Goal: Download file/media

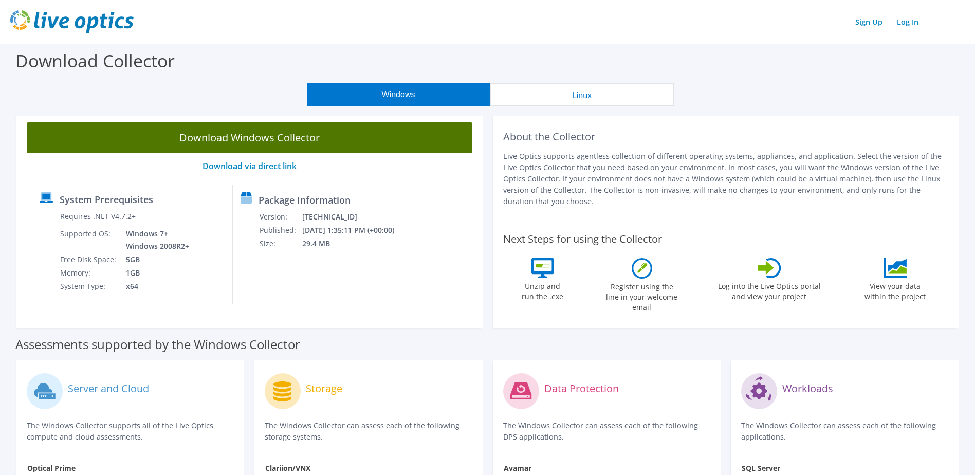
click at [351, 140] on link "Download Windows Collector" at bounding box center [250, 137] width 446 height 31
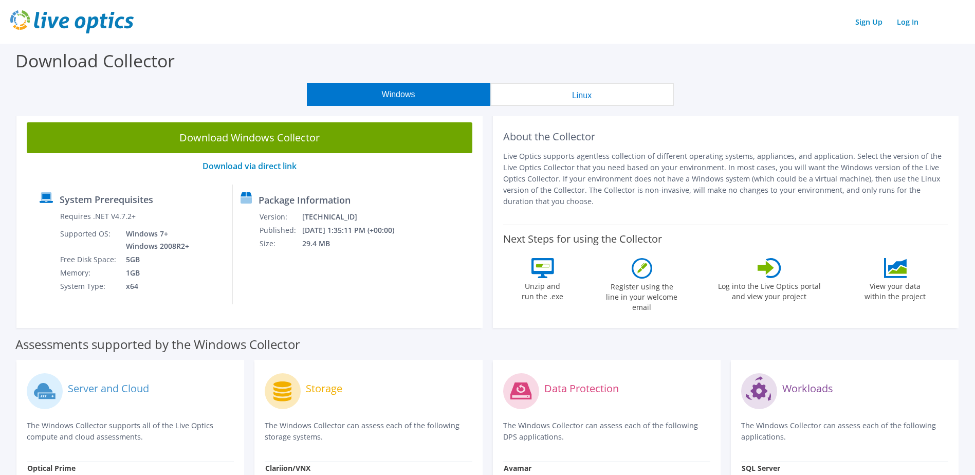
click at [720, 42] on header "Sign Up Log In" at bounding box center [487, 22] width 975 height 44
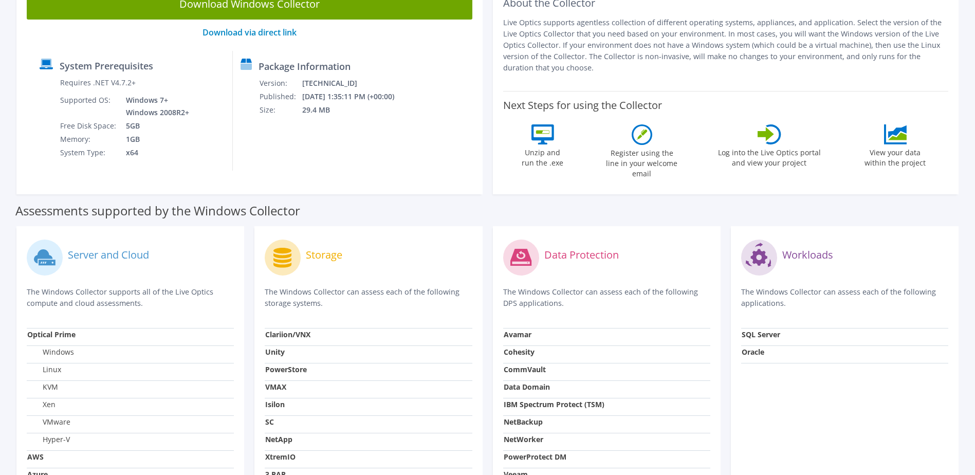
scroll to position [154, 0]
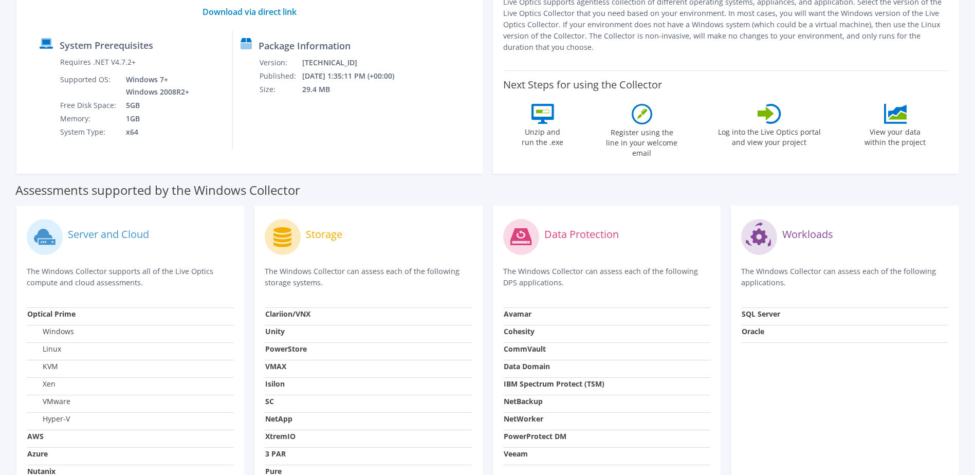
click at [397, 146] on div "Package Information Version: [TECHNICAL_ID] Published: [DATE] 1:35:11 PM (+00:0…" at bounding box center [315, 90] width 165 height 120
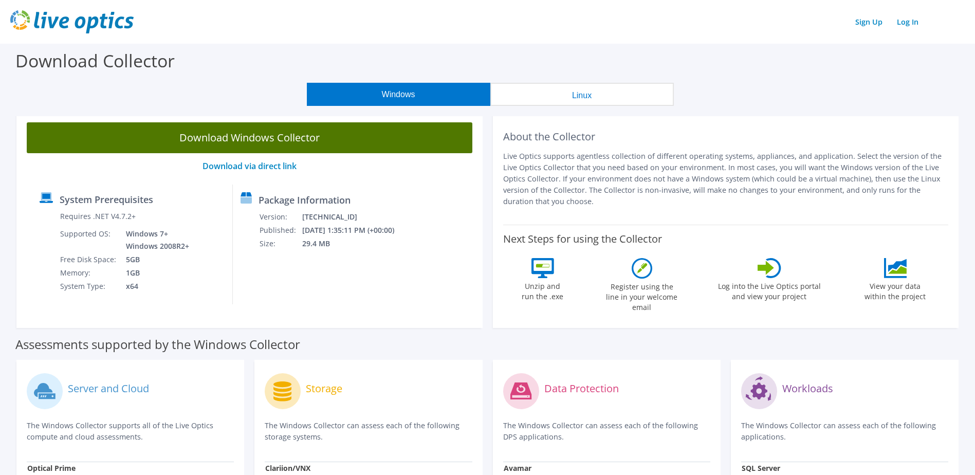
click at [344, 139] on link "Download Windows Collector" at bounding box center [250, 137] width 446 height 31
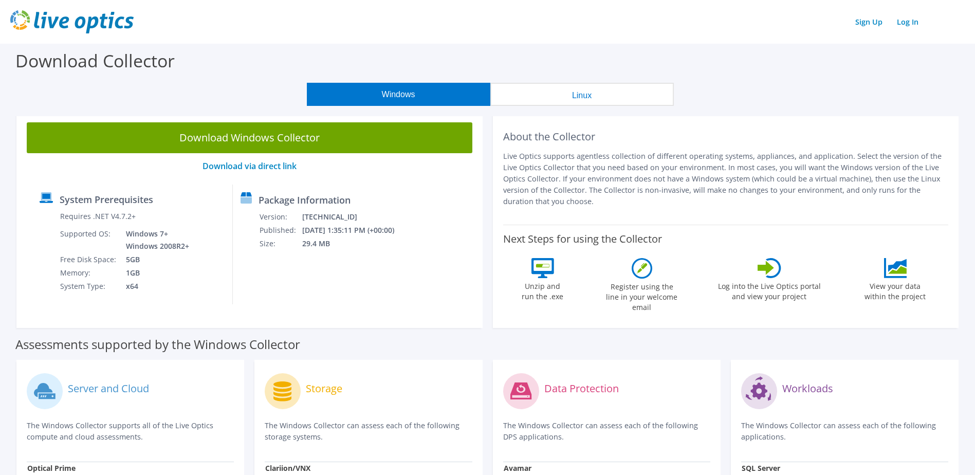
click at [614, 49] on div "Download Collector" at bounding box center [487, 63] width 965 height 39
click at [618, 93] on button "Linux" at bounding box center [583, 94] width 184 height 23
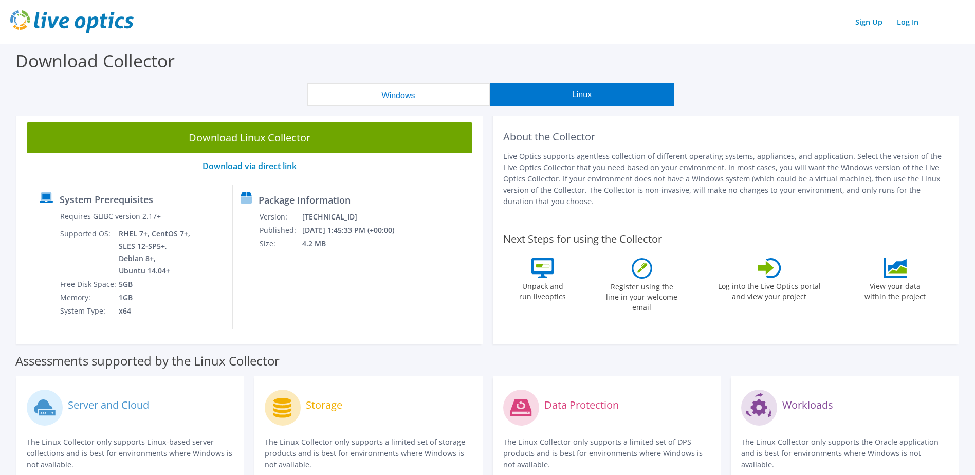
click at [444, 103] on button "Windows" at bounding box center [399, 94] width 184 height 23
